Goal: Information Seeking & Learning: Learn about a topic

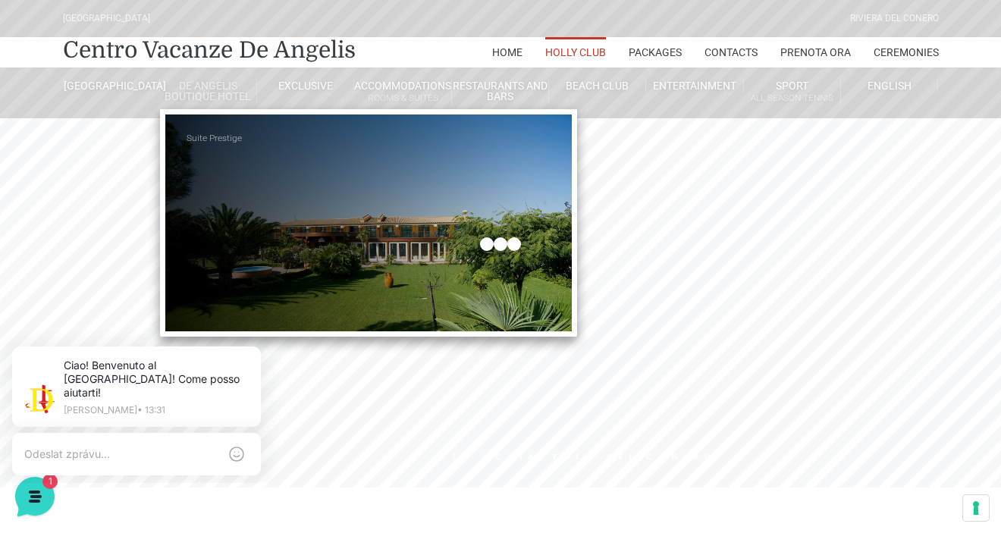
click at [220, 139] on link "Suite Prestige" at bounding box center [263, 139] width 152 height 26
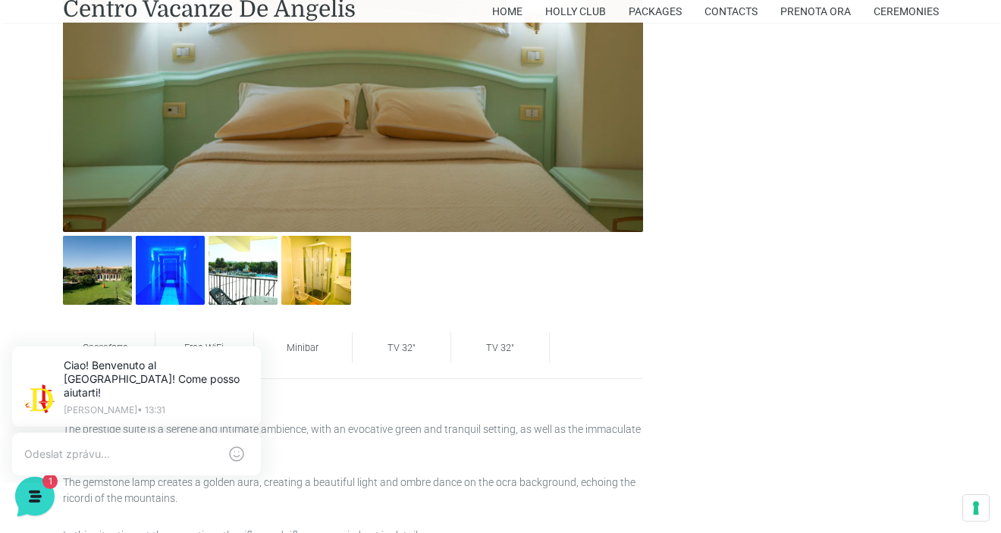
scroll to position [881, 0]
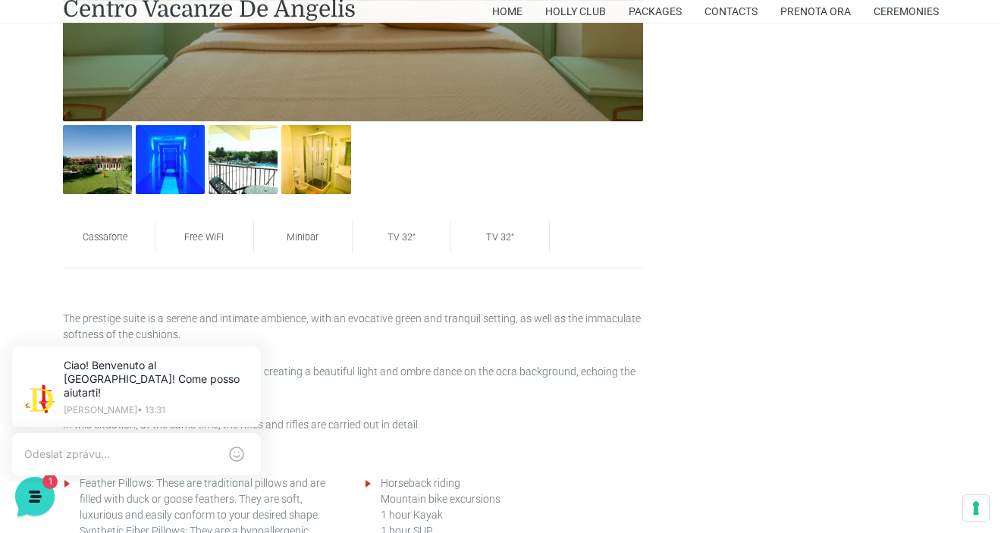
scroll to position [961, 0]
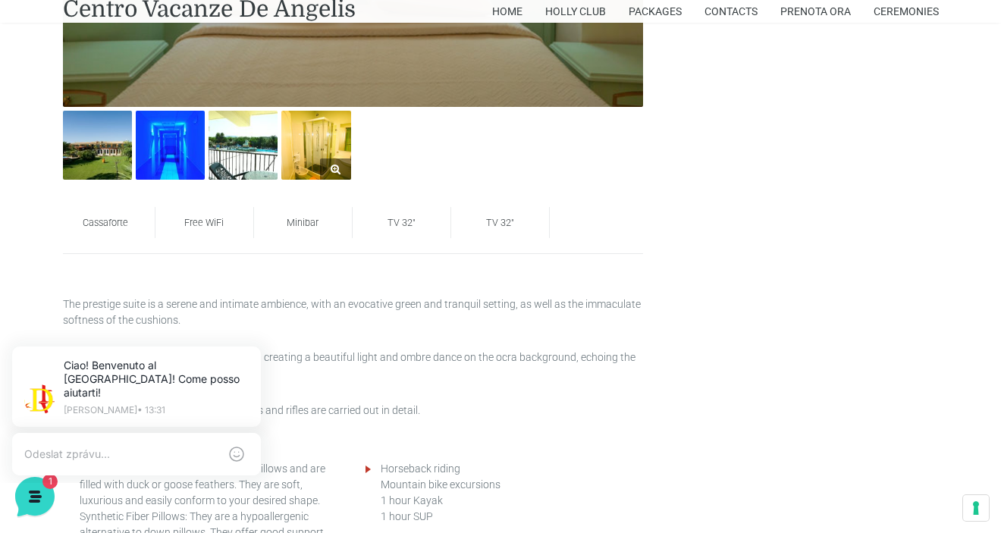
click at [318, 147] on img at bounding box center [315, 145] width 69 height 69
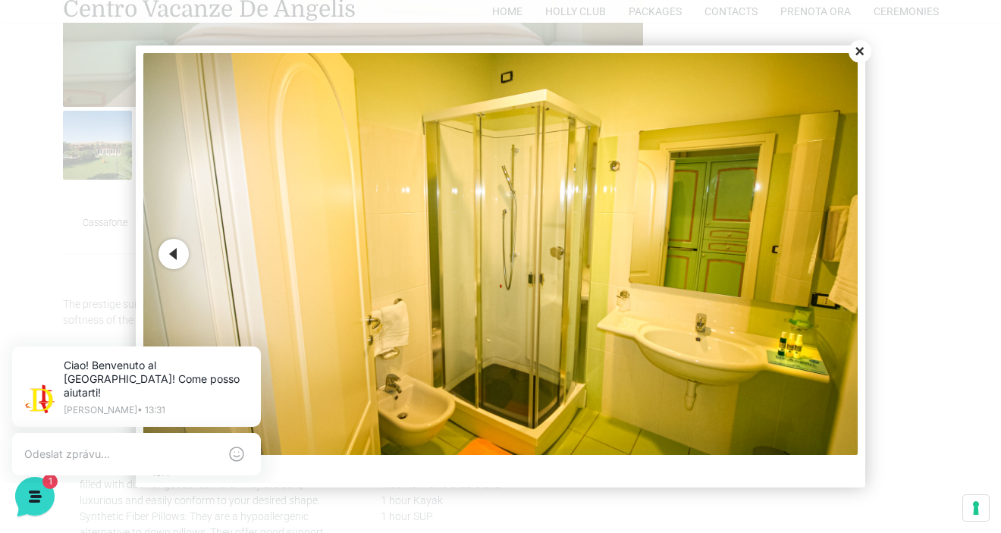
click at [175, 250] on button "Previous" at bounding box center [174, 254] width 30 height 30
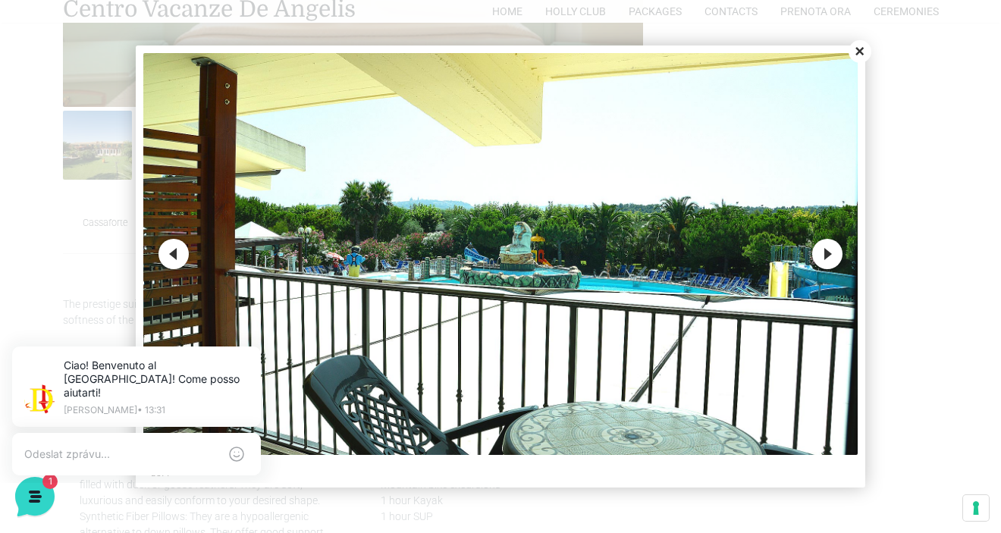
click at [175, 250] on button "Previous" at bounding box center [174, 254] width 30 height 30
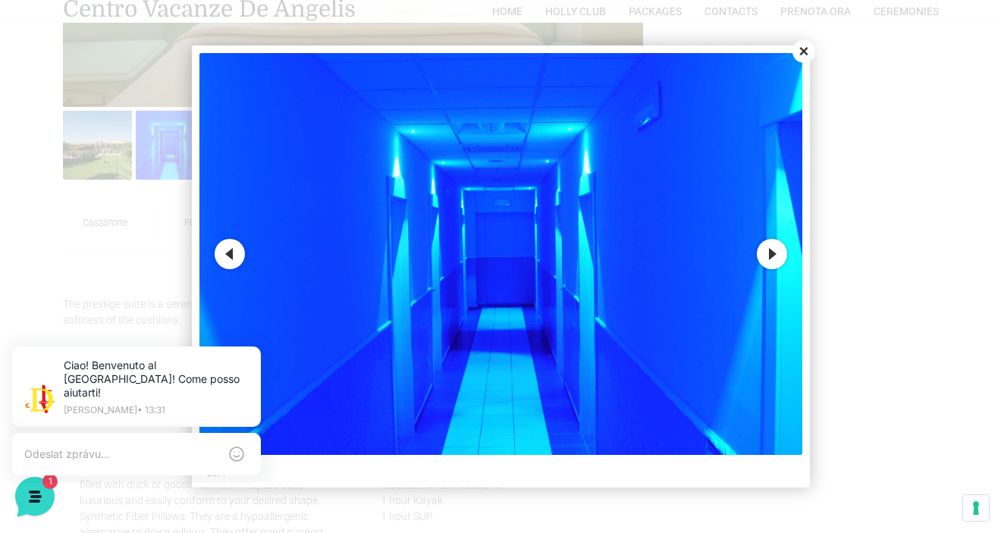
click at [229, 253] on button "Previous" at bounding box center [230, 254] width 30 height 30
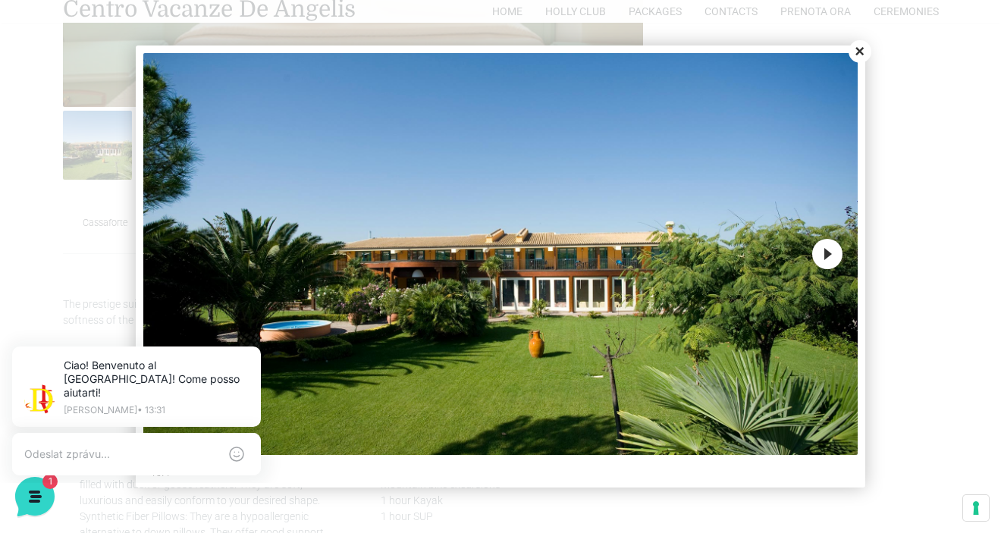
click at [229, 253] on img at bounding box center [500, 254] width 715 height 402
click at [857, 50] on button "Close" at bounding box center [860, 51] width 23 height 23
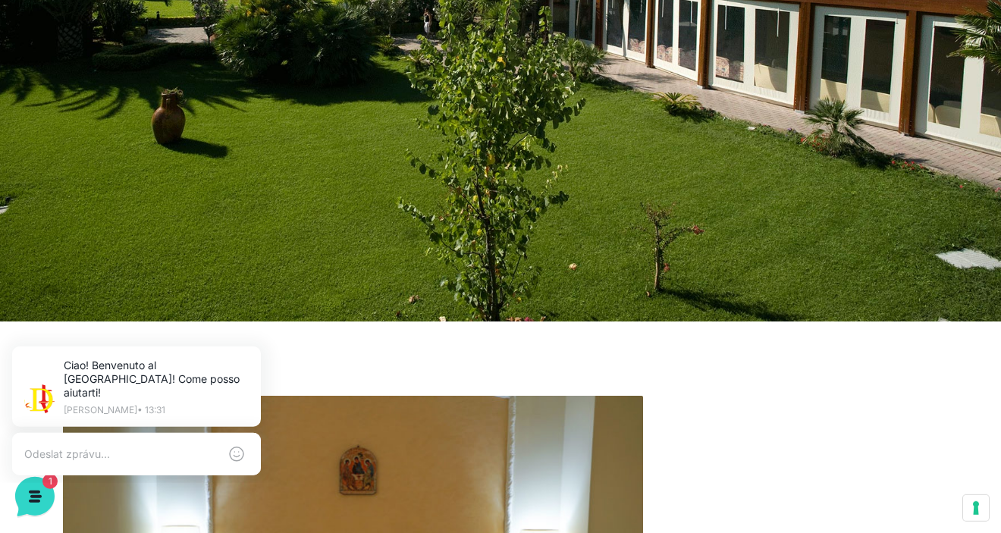
scroll to position [0, 0]
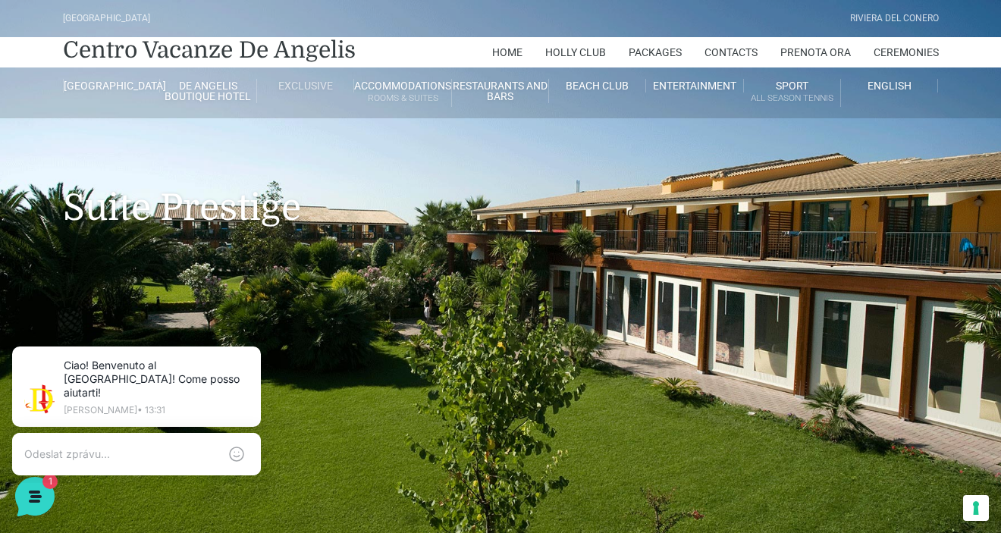
click at [323, 86] on link "Exclusive" at bounding box center [305, 86] width 97 height 14
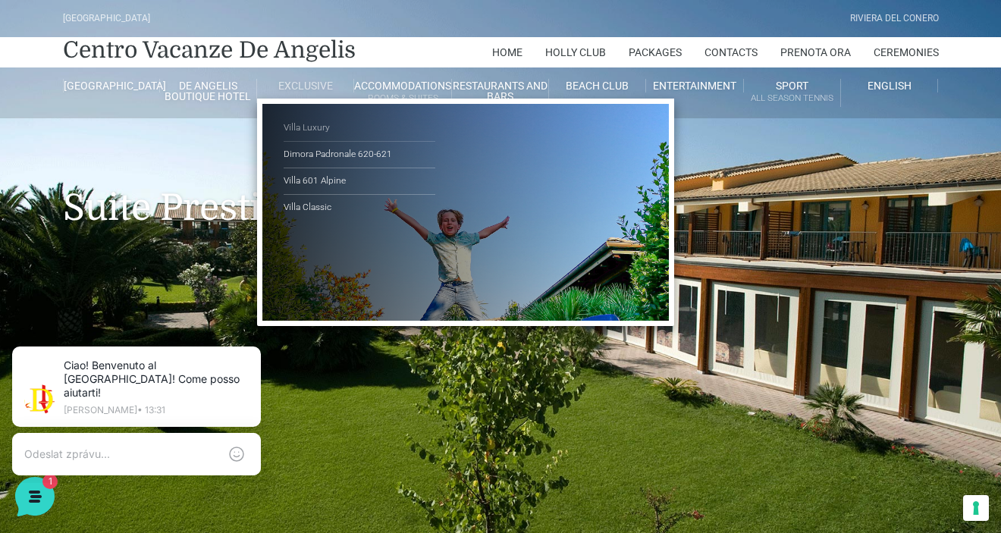
click at [308, 126] on link "Villa Luxury" at bounding box center [360, 128] width 152 height 27
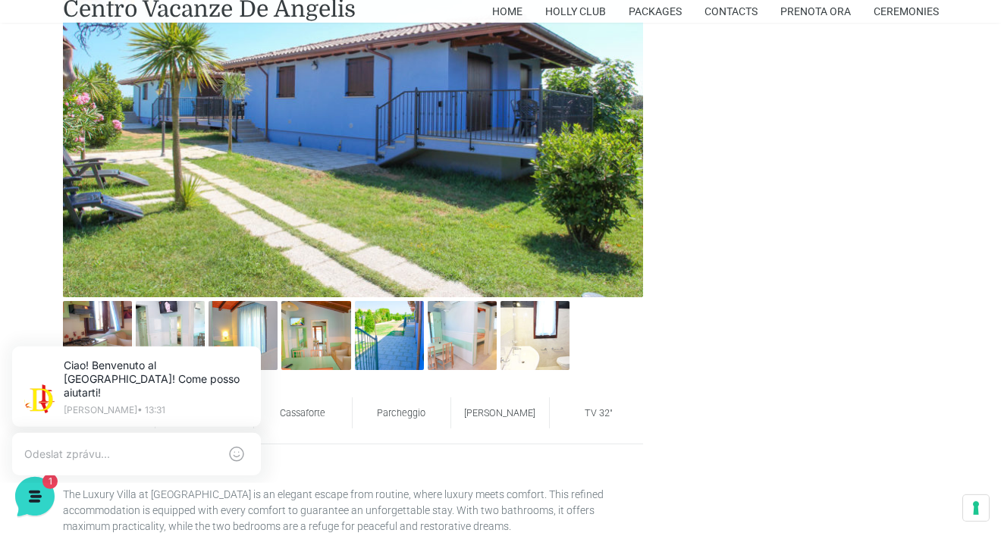
scroll to position [881, 0]
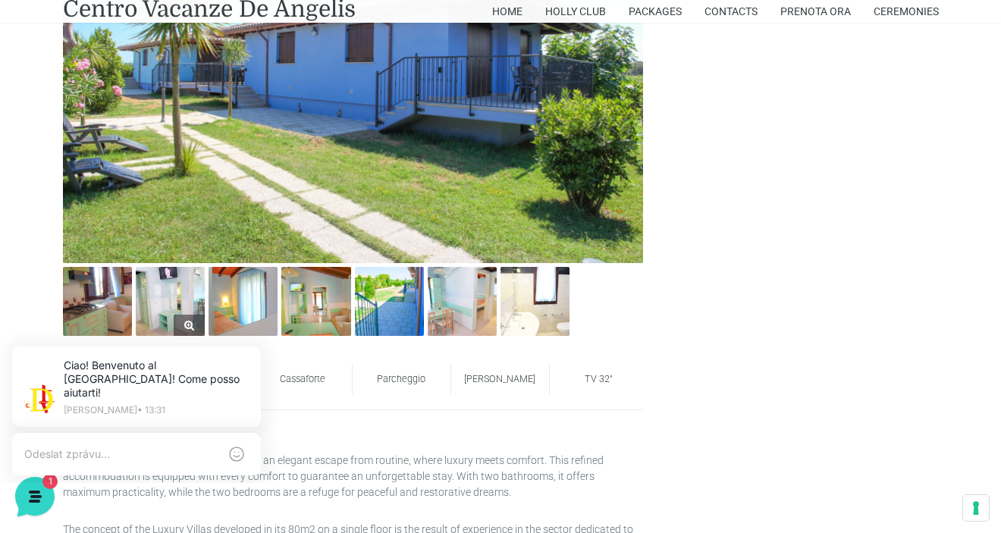
click at [162, 293] on img at bounding box center [170, 301] width 69 height 69
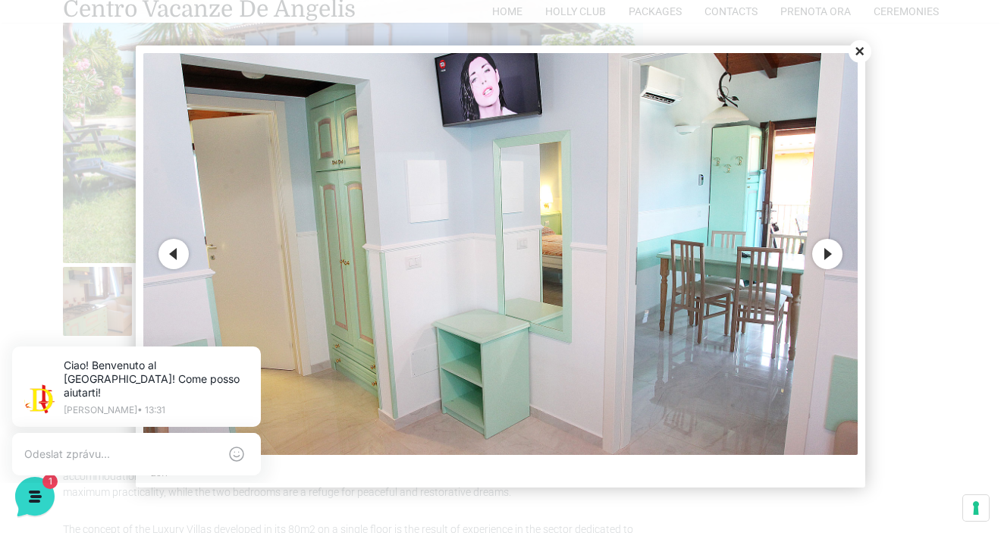
click at [826, 259] on button "Next" at bounding box center [828, 254] width 30 height 30
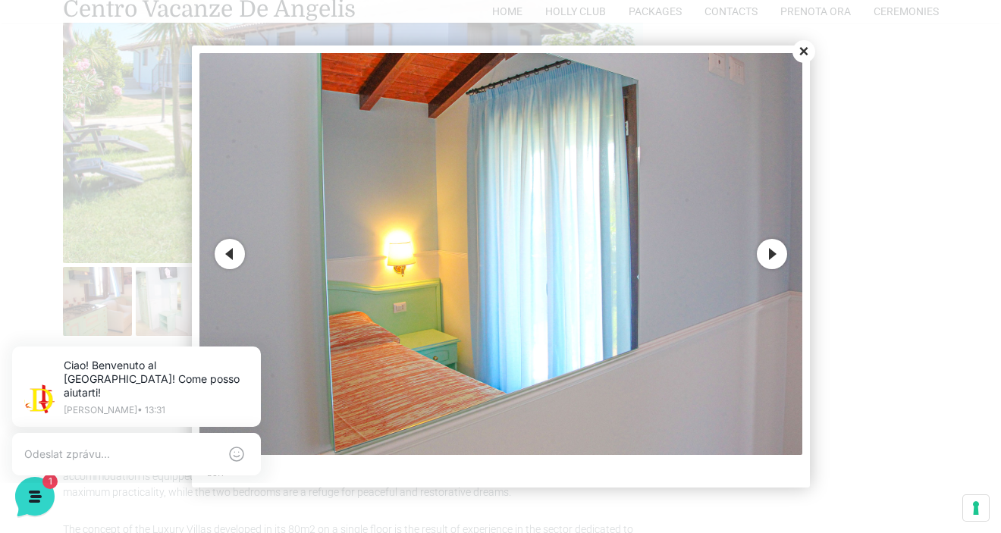
click at [778, 253] on button "Next" at bounding box center [772, 254] width 30 height 30
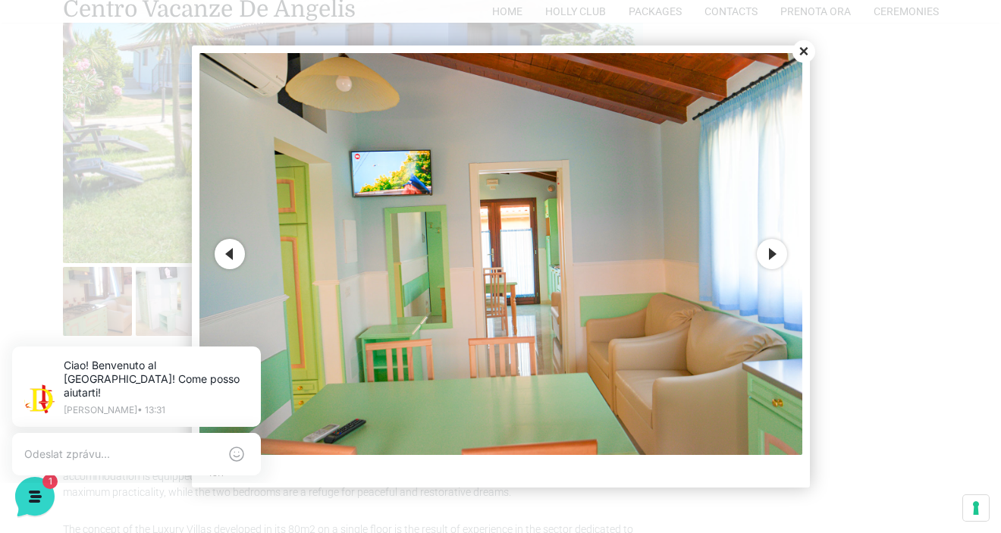
click at [777, 253] on button "Next" at bounding box center [772, 254] width 30 height 30
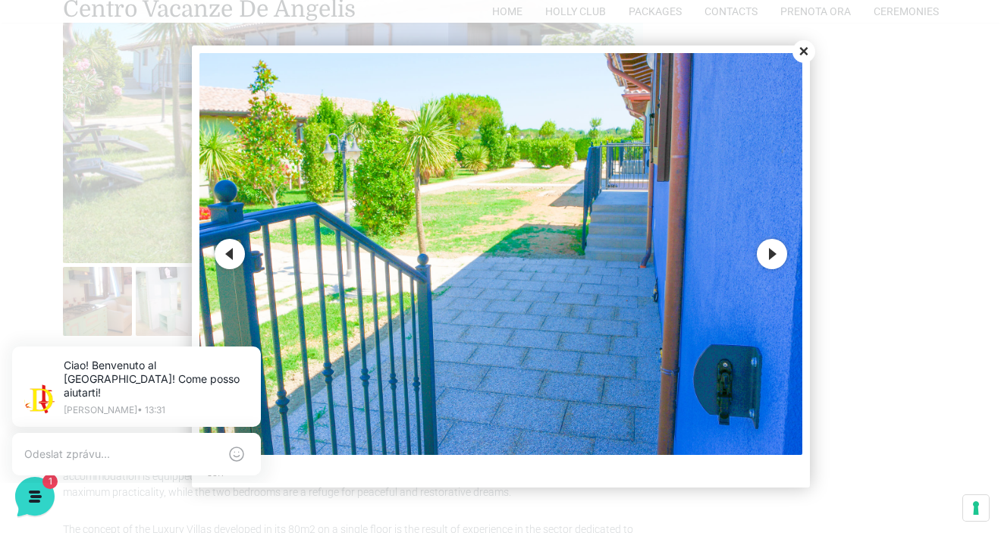
click at [778, 253] on button "Next" at bounding box center [772, 254] width 30 height 30
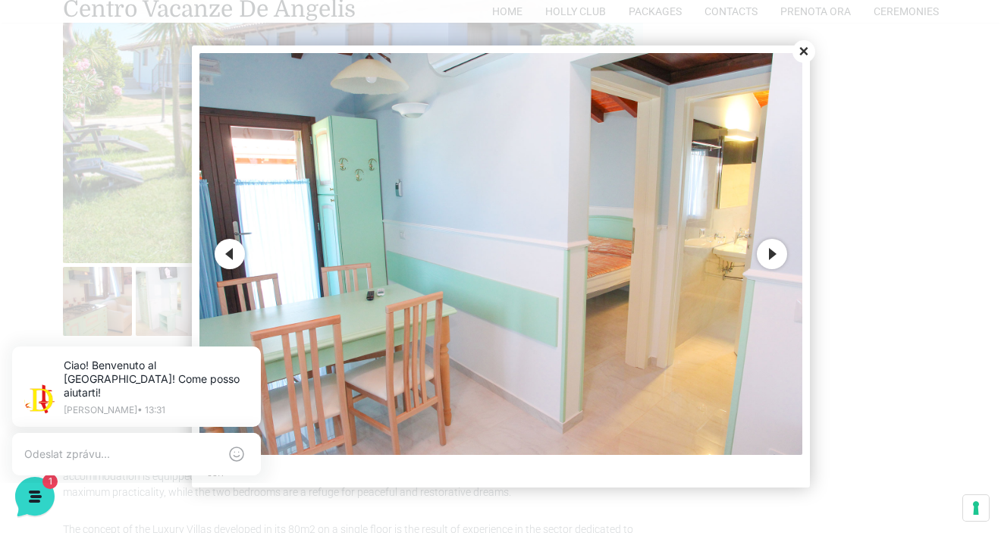
click at [778, 253] on button "Next" at bounding box center [772, 254] width 30 height 30
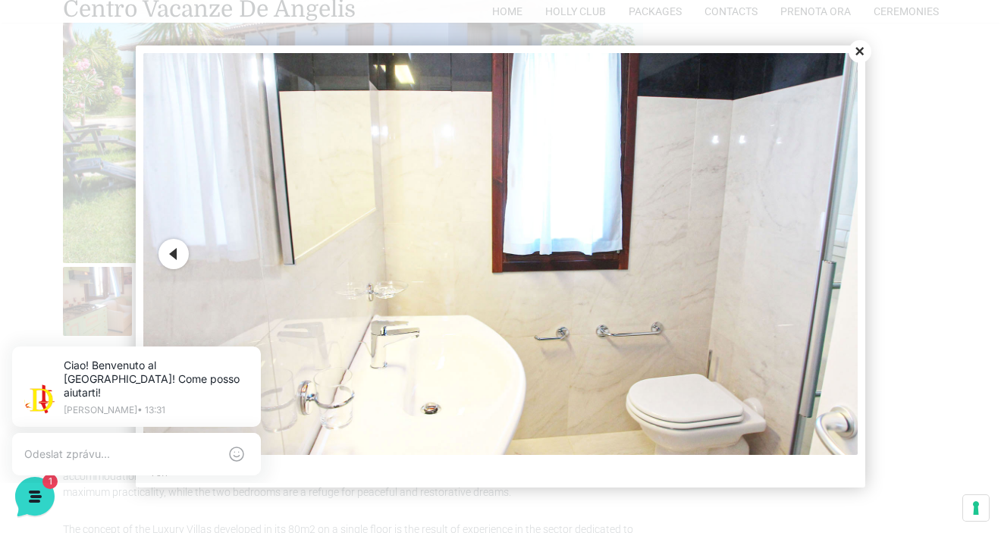
click at [860, 48] on button "Close" at bounding box center [860, 51] width 23 height 23
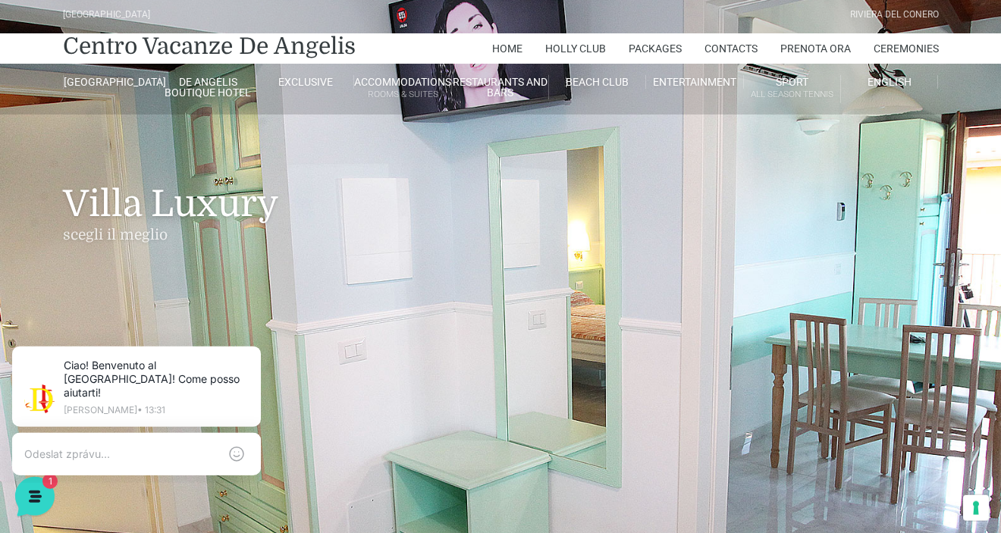
scroll to position [0, 0]
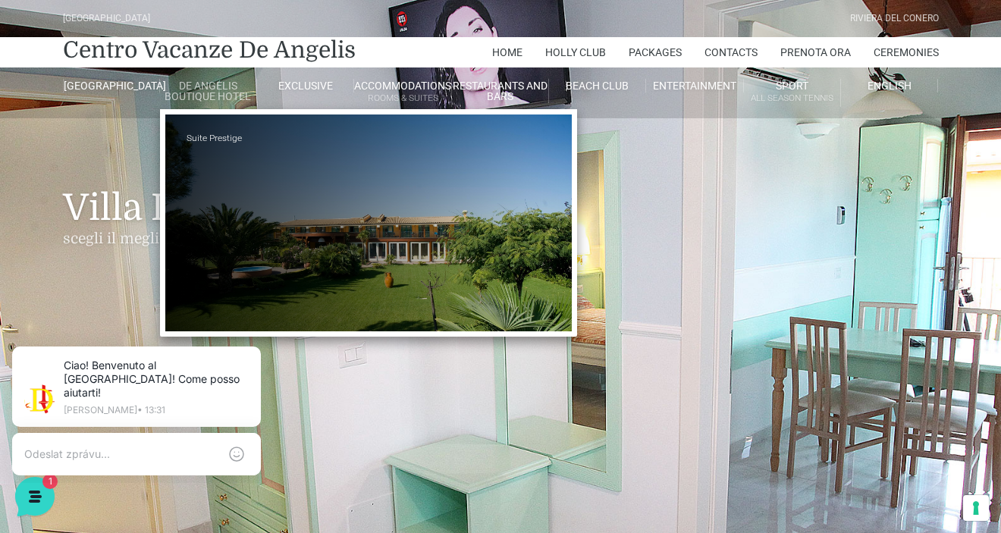
click at [197, 93] on link "de angelis boutique hotel" at bounding box center [208, 91] width 97 height 24
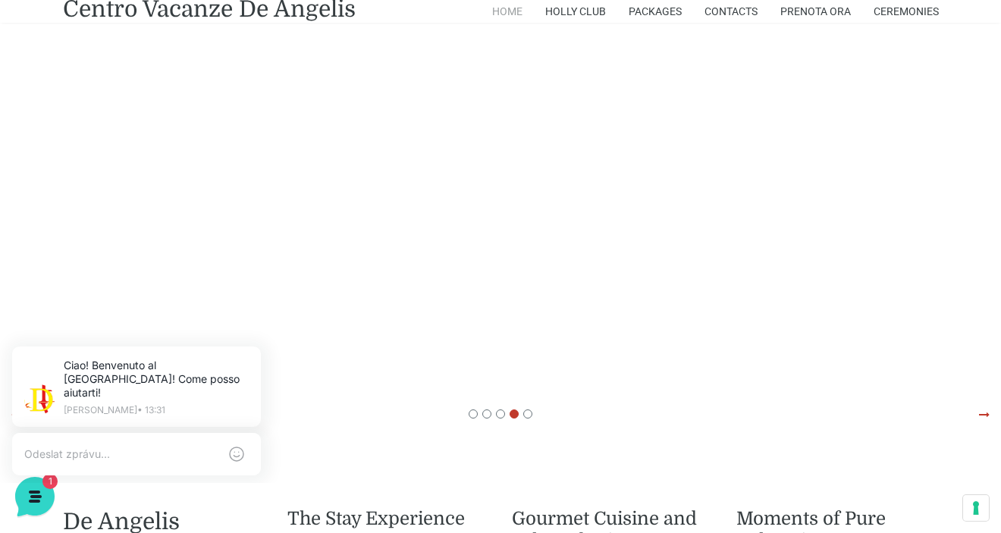
scroll to position [907, 0]
